Goal: Information Seeking & Learning: Learn about a topic

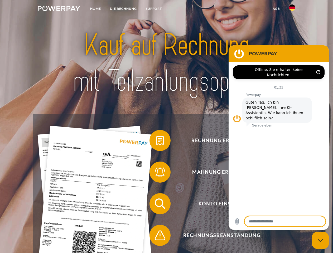
click at [59, 9] on img at bounding box center [59, 8] width 42 height 5
click at [292, 9] on img at bounding box center [292, 7] width 6 height 6
click at [276, 9] on link "agb" at bounding box center [276, 8] width 16 height 9
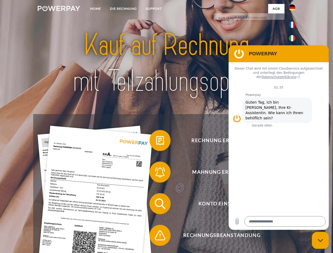
click at [156, 141] on span at bounding box center [152, 140] width 26 height 26
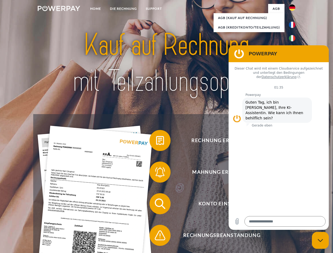
click at [156, 173] on span at bounding box center [152, 172] width 26 height 26
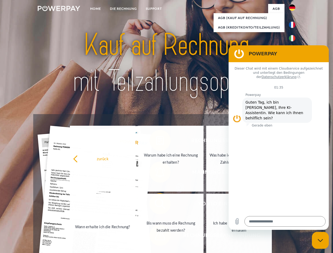
click at [156, 205] on link "Bis wann muss die Rechnung bezahlt werden?" at bounding box center [171, 227] width 66 height 66
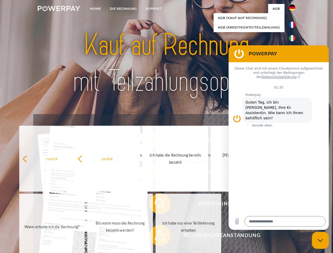
click at [156, 236] on span at bounding box center [152, 235] width 26 height 26
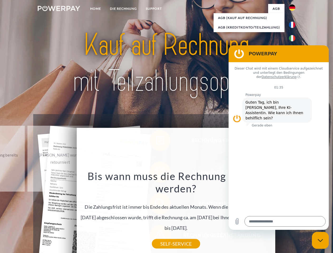
click at [320, 240] on icon "Messaging-Fenster schließen" at bounding box center [320, 240] width 6 height 3
type textarea "*"
